Goal: Information Seeking & Learning: Find specific fact

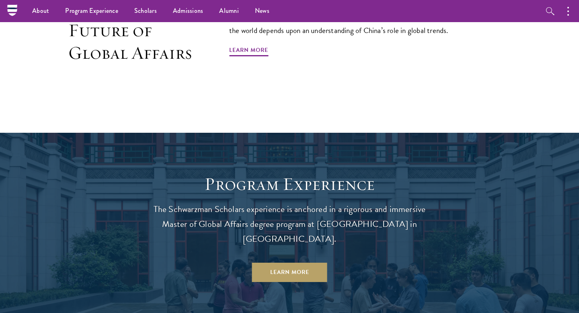
scroll to position [507, 0]
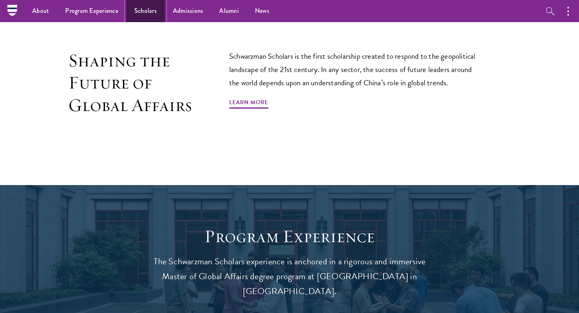
click at [135, 10] on link "Scholars" at bounding box center [145, 11] width 39 height 22
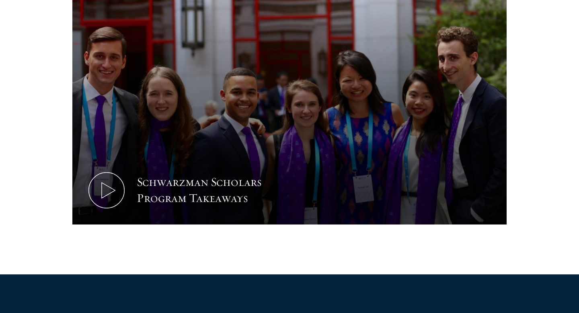
scroll to position [751, 0]
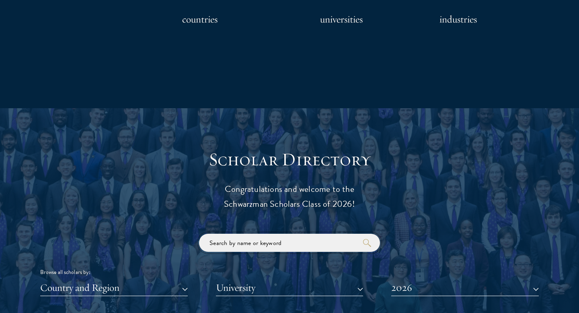
click at [228, 249] on input "search" at bounding box center [289, 243] width 181 height 18
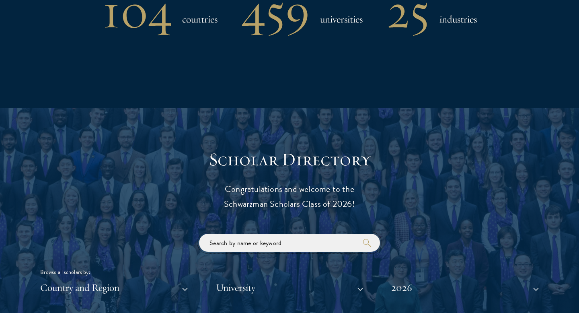
click at [234, 248] on input "search" at bounding box center [289, 243] width 181 height 18
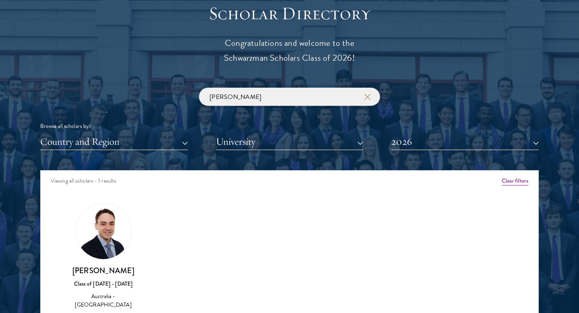
scroll to position [906, 0]
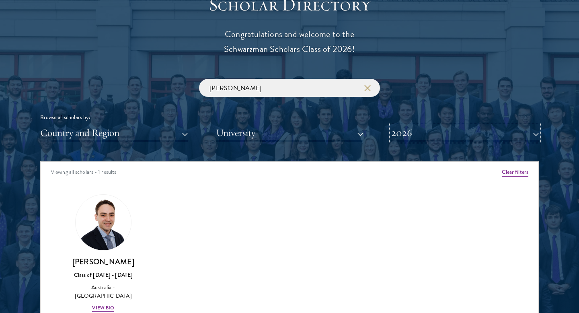
click at [429, 140] on button "2026" at bounding box center [465, 133] width 148 height 16
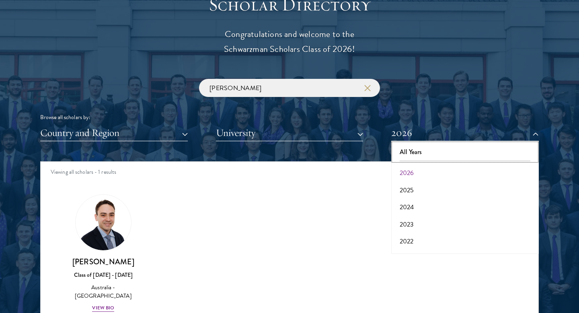
click at [418, 153] on button "All Years" at bounding box center [465, 151] width 143 height 17
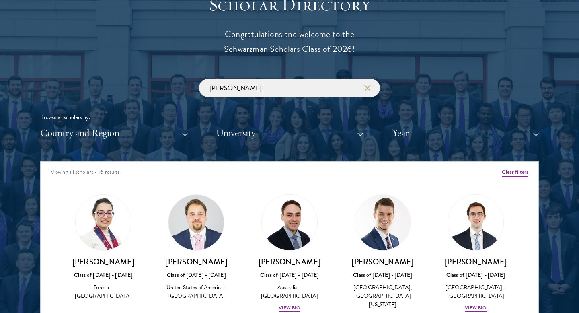
click at [293, 90] on input "[PERSON_NAME]" at bounding box center [289, 88] width 181 height 18
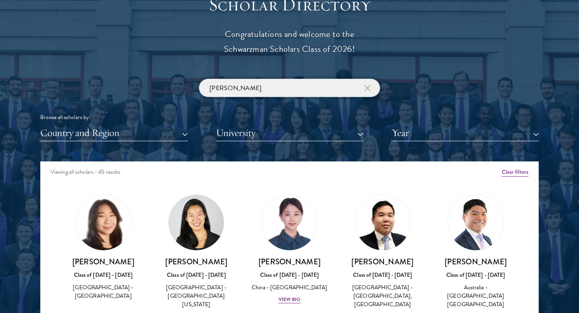
type input "[PERSON_NAME]"
click at [426, 131] on button "Year" at bounding box center [465, 133] width 148 height 16
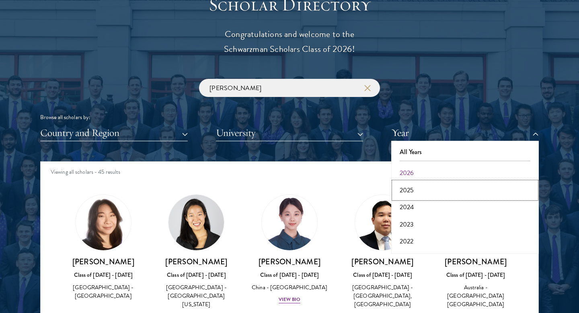
click at [417, 189] on button "2025" at bounding box center [465, 190] width 143 height 17
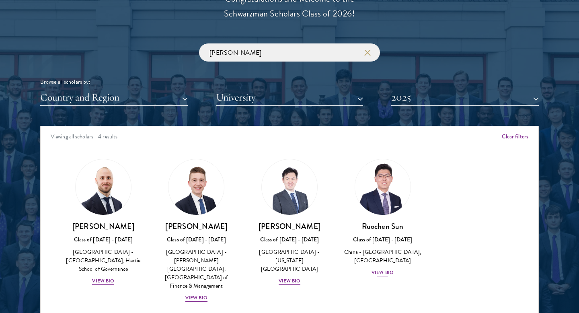
scroll to position [942, 0]
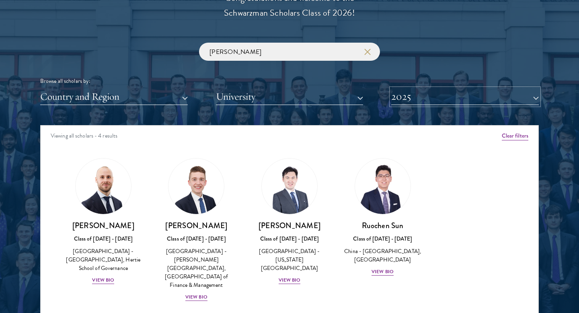
click at [440, 103] on button "2025" at bounding box center [465, 96] width 148 height 16
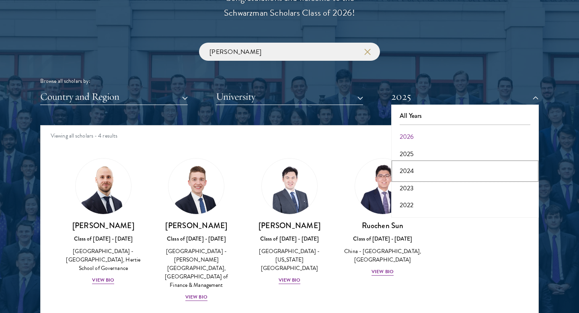
click at [418, 172] on button "2024" at bounding box center [465, 170] width 143 height 17
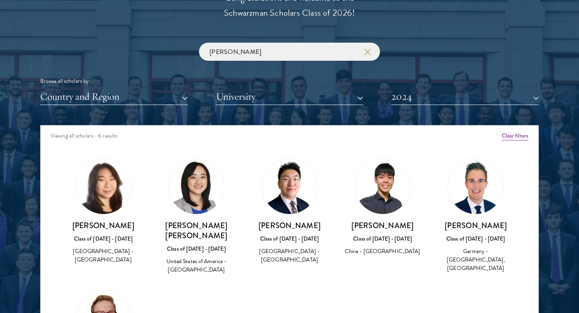
click at [297, 209] on img at bounding box center [289, 185] width 55 height 55
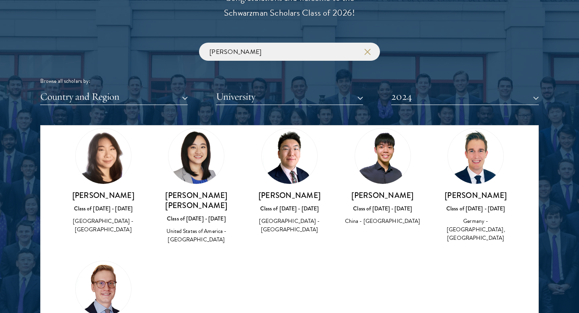
scroll to position [45, 0]
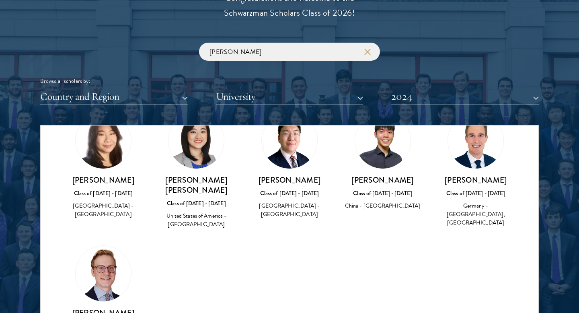
click at [288, 175] on h3 "[PERSON_NAME]" at bounding box center [289, 180] width 77 height 10
copy div "[PERSON_NAME]"
click at [320, 181] on h3 "[PERSON_NAME]" at bounding box center [289, 180] width 77 height 10
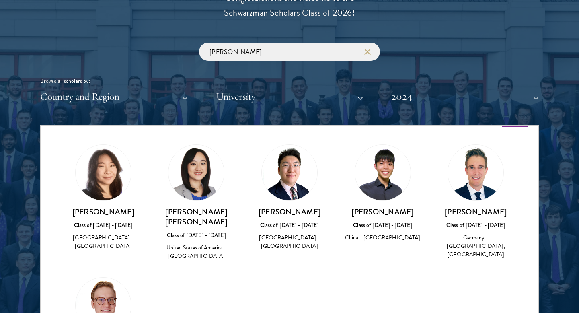
scroll to position [0, 0]
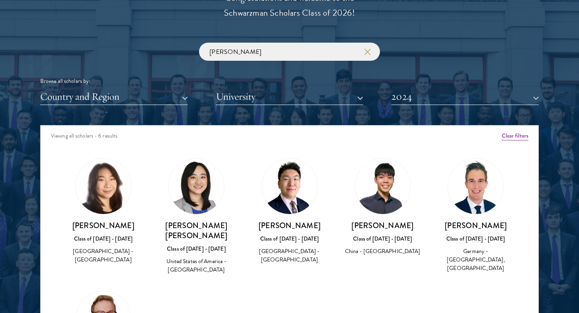
click at [293, 230] on h3 "[PERSON_NAME]" at bounding box center [289, 225] width 77 height 10
copy div "[PERSON_NAME]"
click at [293, 230] on h3 "[PERSON_NAME]" at bounding box center [289, 225] width 77 height 10
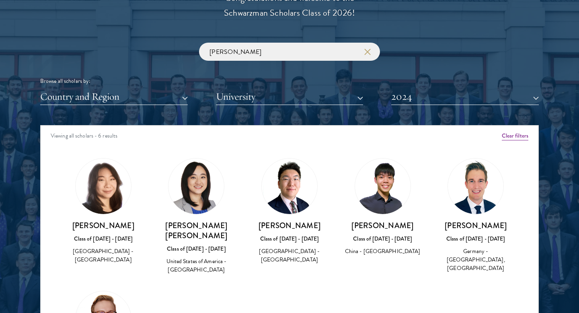
click at [293, 230] on h3 "[PERSON_NAME]" at bounding box center [289, 225] width 77 height 10
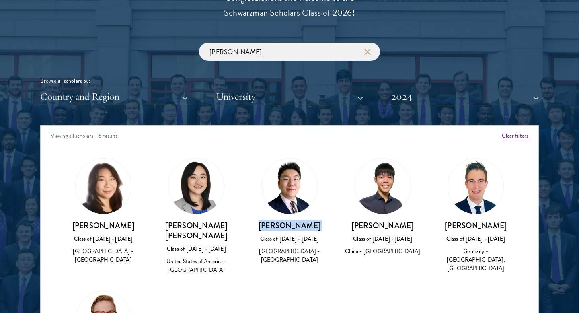
click at [398, 71] on div "[PERSON_NAME] Browse all scholars by: Country and Region All Countries and Regi…" at bounding box center [289, 74] width 498 height 62
